Goal: Transaction & Acquisition: Purchase product/service

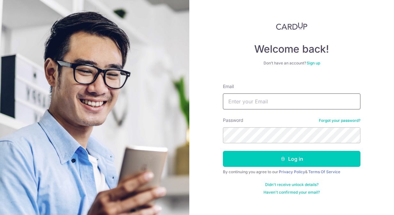
click at [297, 100] on input "Email" at bounding box center [291, 102] width 137 height 16
type input "awkang@hotmail.com"
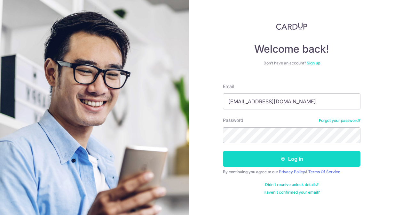
click at [295, 157] on button "Log in" at bounding box center [291, 159] width 137 height 16
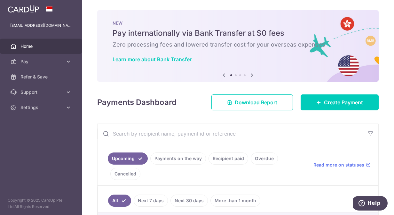
click at [28, 161] on aside "awkang@hotmail.com Home Pay Payments Recipients Cards Refer & Save Support FAQ …" at bounding box center [41, 107] width 82 height 215
click at [347, 102] on span "Create Payment" at bounding box center [343, 103] width 39 height 8
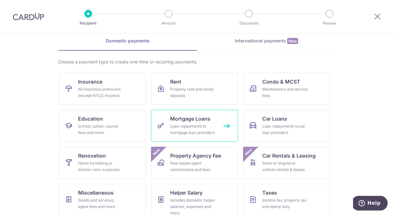
scroll to position [64, 0]
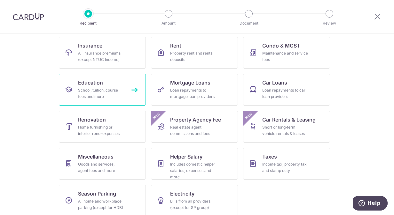
click at [91, 93] on div "School, tuition, course fees and more" at bounding box center [101, 93] width 46 height 13
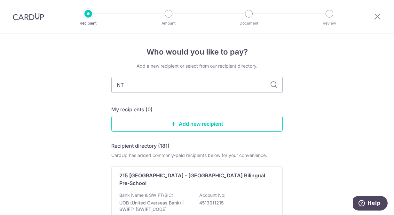
type input "NTU"
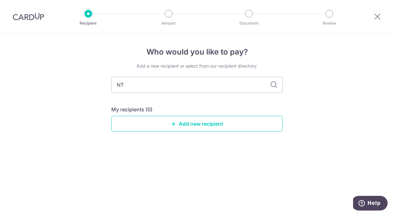
type input "N"
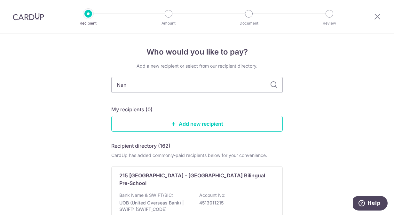
type input "Nany"
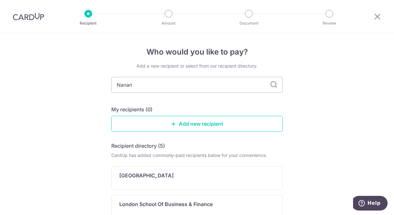
type input "Nanang"
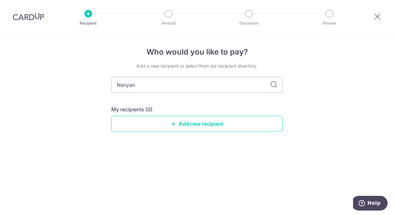
type input "Nanyang"
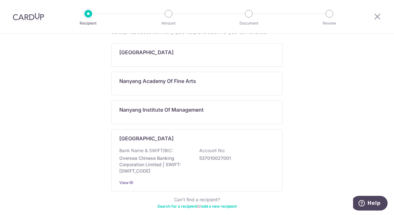
scroll to position [154, 0]
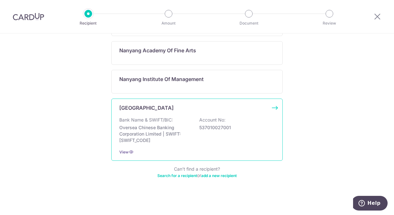
click at [228, 129] on p "537010027001" at bounding box center [235, 128] width 72 height 6
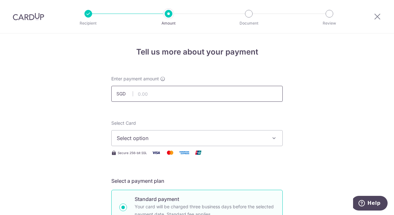
click at [146, 95] on input "text" at bounding box center [196, 94] width 171 height 16
click at [271, 140] on icon "button" at bounding box center [274, 138] width 6 height 6
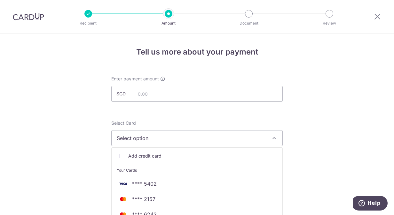
scroll to position [64, 0]
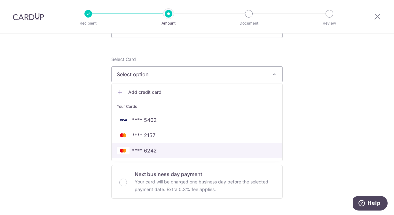
click at [151, 150] on span "**** 6242" at bounding box center [144, 151] width 25 height 8
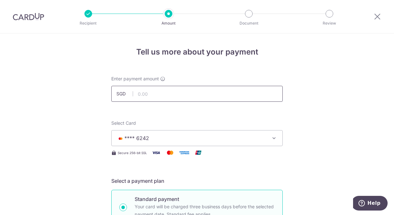
click at [161, 96] on input "text" at bounding box center [196, 94] width 171 height 16
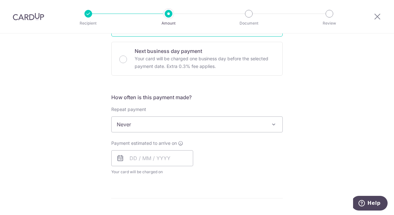
scroll to position [224, 0]
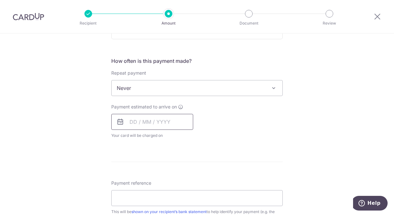
type input "17,596.48"
click at [132, 123] on input "text" at bounding box center [152, 122] width 82 height 16
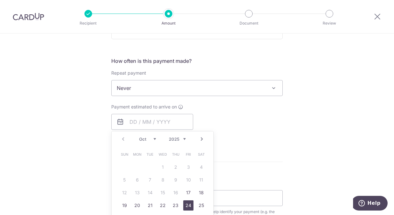
click at [186, 206] on link "24" at bounding box center [188, 206] width 10 height 10
type input "[DATE]"
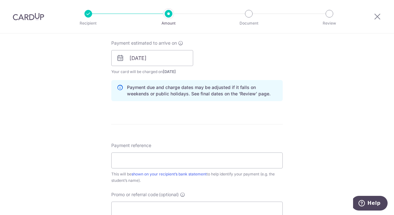
scroll to position [320, 0]
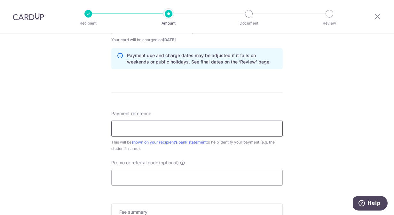
click at [129, 129] on input "Payment reference" at bounding box center [196, 129] width 171 height 16
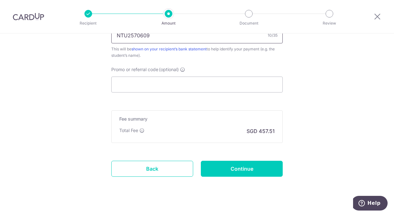
scroll to position [416, 0]
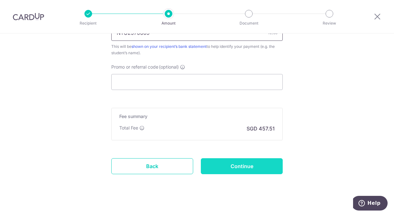
type input "NTU2570609"
click at [240, 170] on input "Continue" at bounding box center [242, 167] width 82 height 16
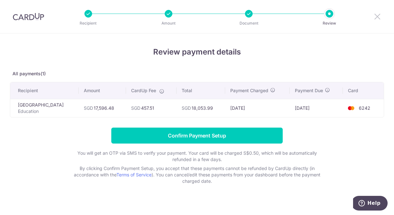
click at [376, 18] on icon at bounding box center [377, 16] width 8 height 8
